Goal: Find specific page/section: Find specific page/section

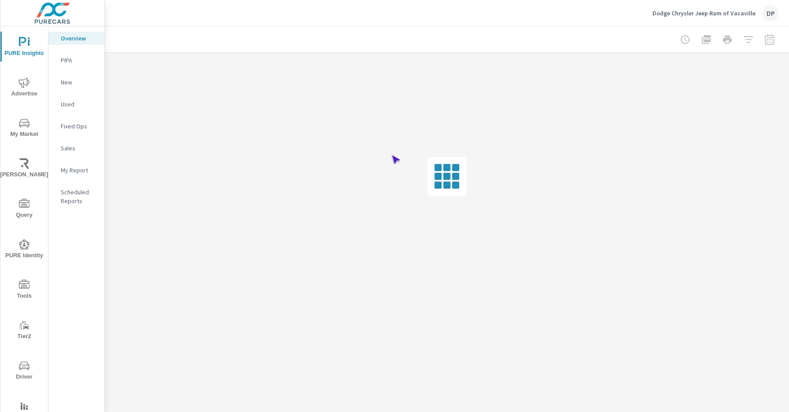
click at [22, 371] on span "Driver" at bounding box center [24, 372] width 42 height 22
